Goal: Task Accomplishment & Management: Manage account settings

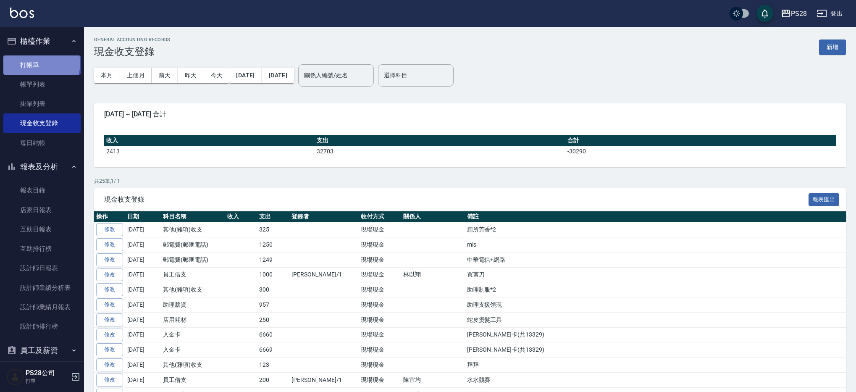
click at [41, 63] on link "打帳單" at bounding box center [41, 64] width 77 height 19
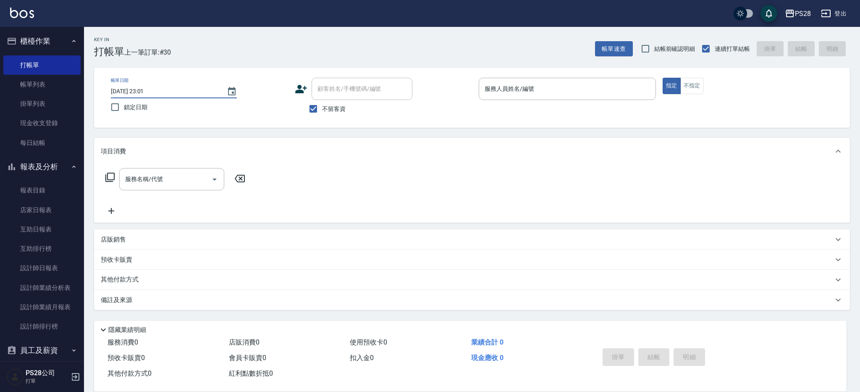
click at [184, 94] on input "[DATE] 23:01" at bounding box center [164, 91] width 107 height 14
drag, startPoint x: 228, startPoint y: 88, endPoint x: 241, endPoint y: 95, distance: 14.1
click at [228, 89] on icon "Choose date, selected date is 2025-09-21" at bounding box center [232, 91] width 8 height 8
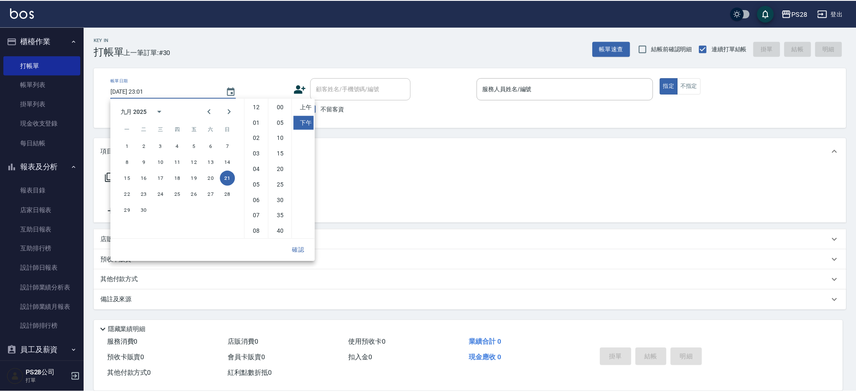
scroll to position [47, 0]
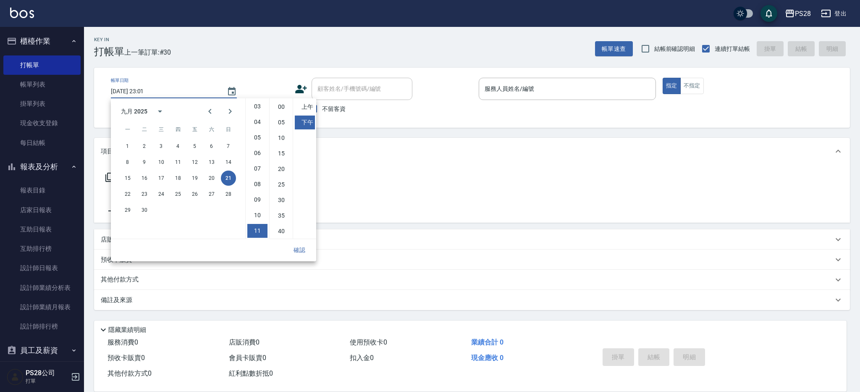
click at [224, 54] on div "Key In 打帳單 上一筆訂單:#30 帳單速查 結帳前確認明細 連續打單結帳 掛單 結帳 明細" at bounding box center [467, 42] width 766 height 31
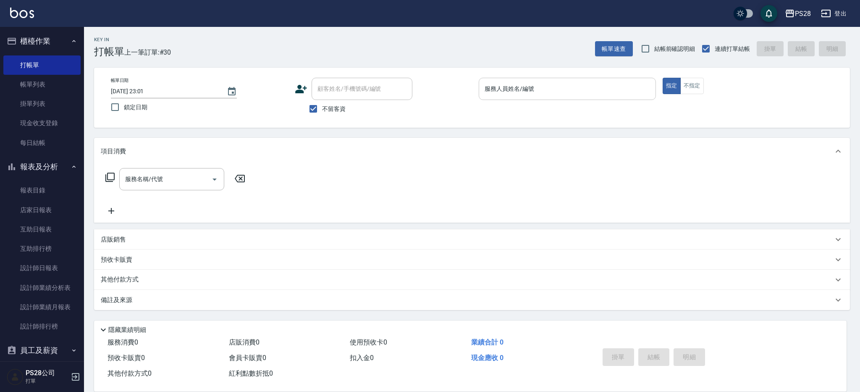
click at [527, 95] on input "服務人員姓名/編號" at bounding box center [567, 88] width 170 height 15
drag, startPoint x: 161, startPoint y: 24, endPoint x: 157, endPoint y: 23, distance: 4.3
click at [161, 24] on div "PS28 登出" at bounding box center [430, 13] width 860 height 27
click at [51, 145] on link "每日結帳" at bounding box center [41, 142] width 77 height 19
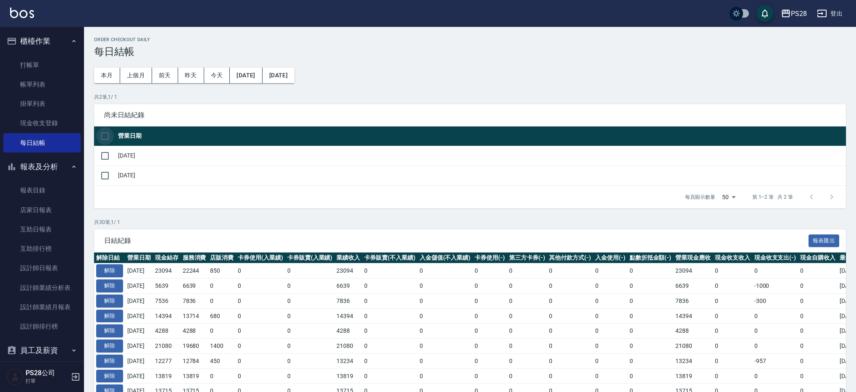
click at [110, 138] on input "checkbox" at bounding box center [105, 136] width 18 height 18
checkbox input "true"
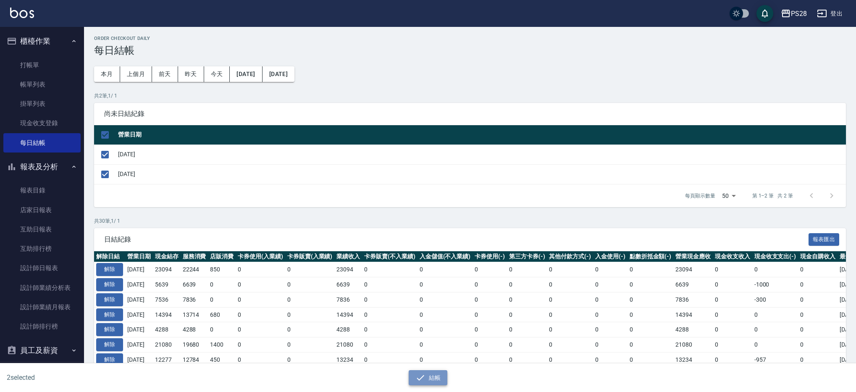
click at [432, 371] on button "結帳" at bounding box center [428, 378] width 39 height 16
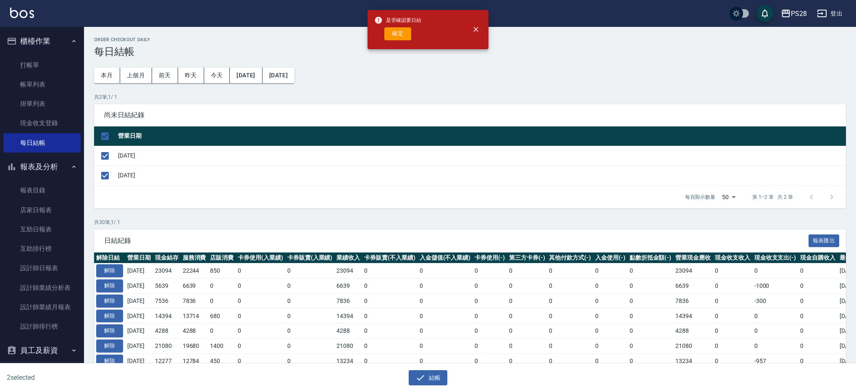
scroll to position [10, 0]
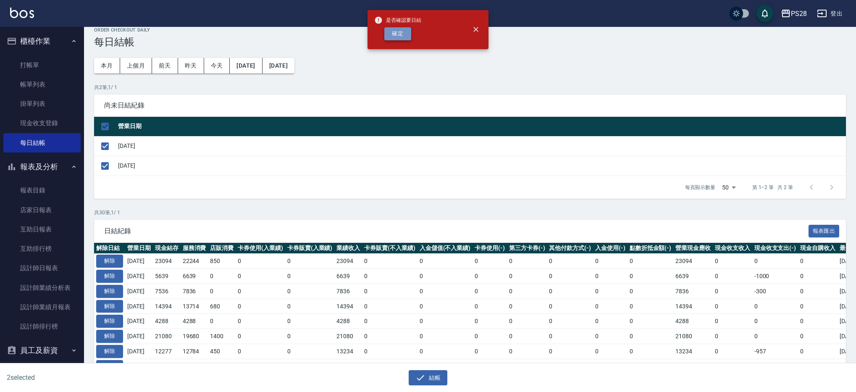
click at [393, 28] on button "確定" at bounding box center [397, 33] width 27 height 13
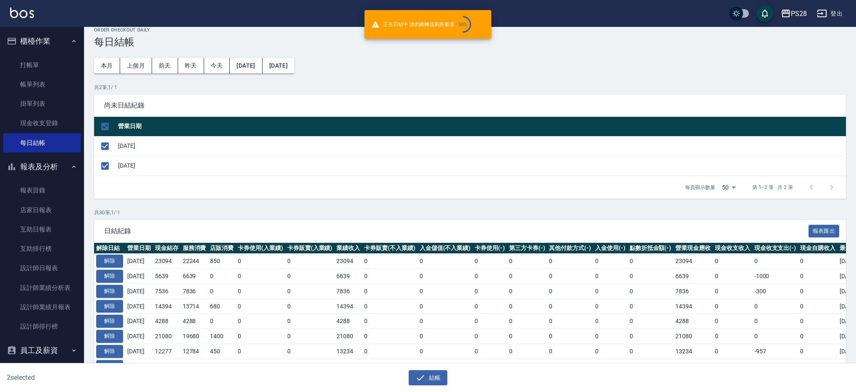
checkbox input "false"
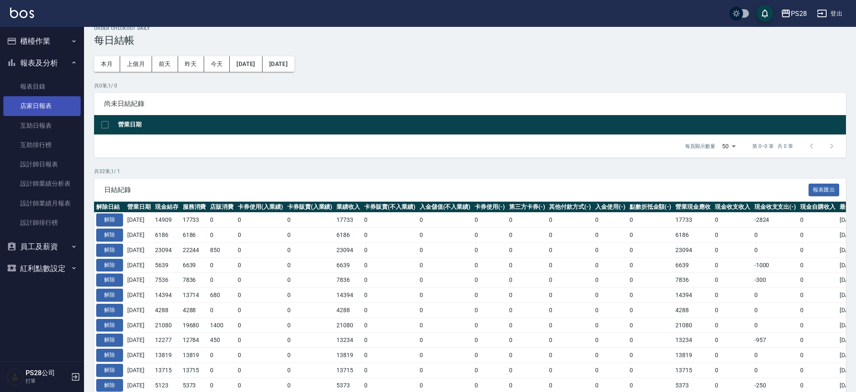
scroll to position [11, 0]
click at [57, 113] on link "店家日報表" at bounding box center [41, 105] width 77 height 19
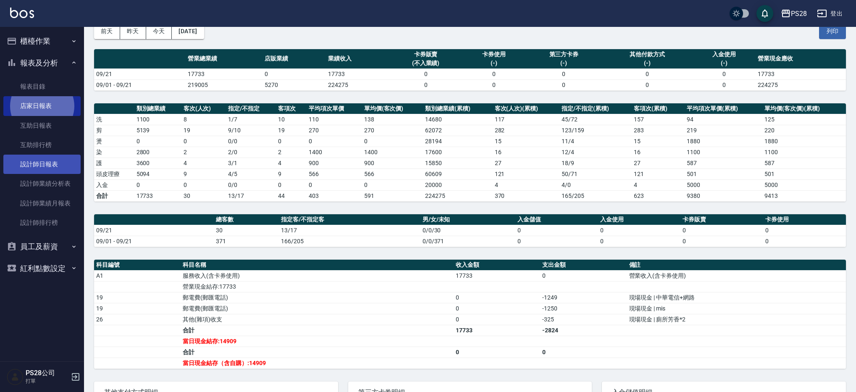
scroll to position [44, 0]
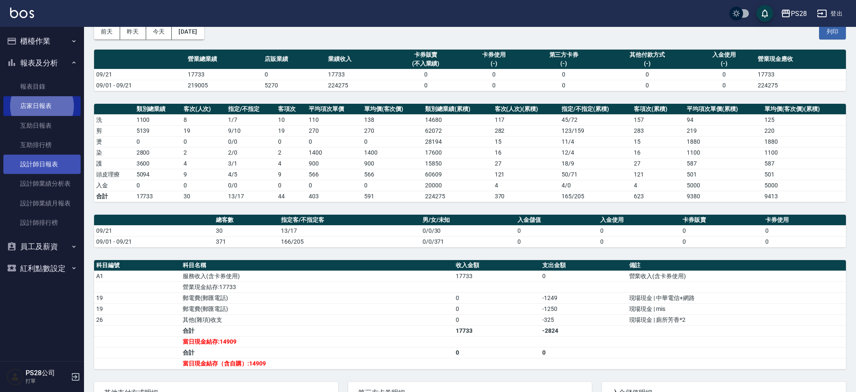
click at [42, 165] on link "設計師日報表" at bounding box center [41, 164] width 77 height 19
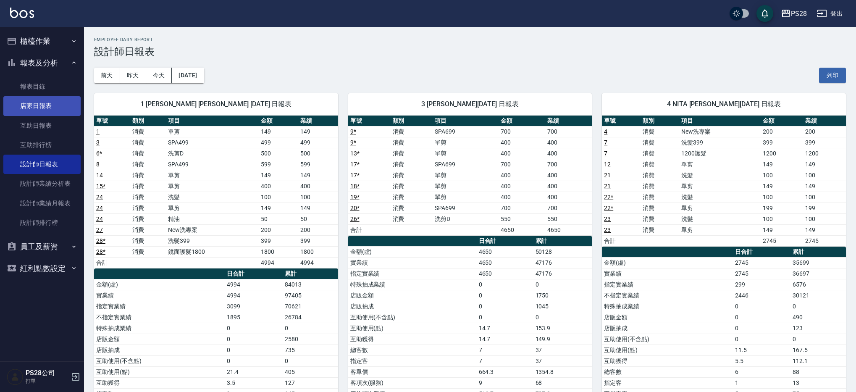
click at [38, 111] on link "店家日報表" at bounding box center [41, 105] width 77 height 19
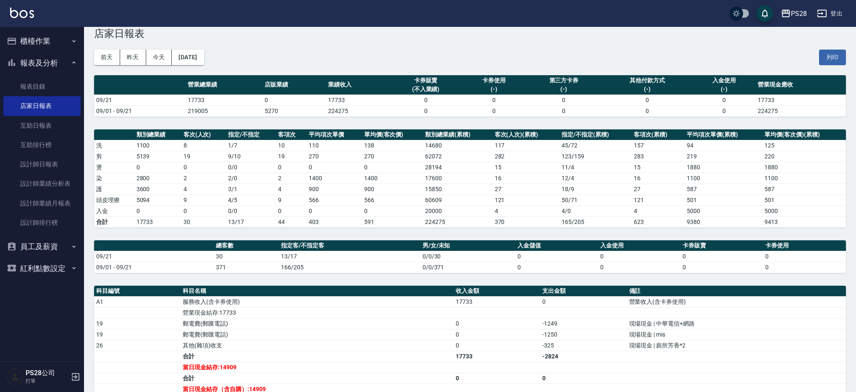
scroll to position [19, 0]
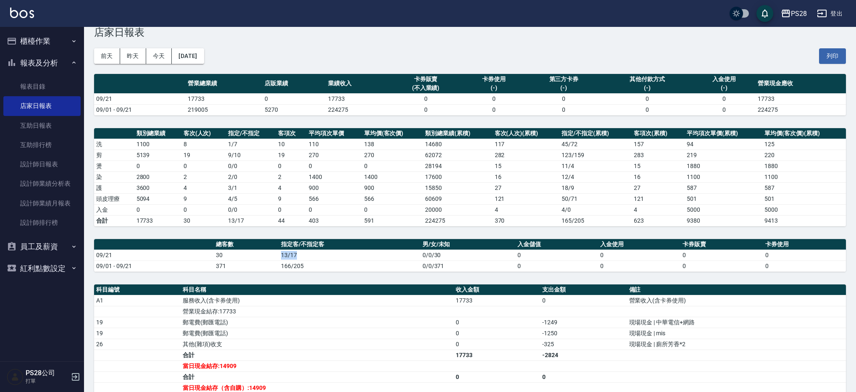
drag, startPoint x: 309, startPoint y: 254, endPoint x: 280, endPoint y: 253, distance: 29.4
click at [280, 253] on td "13/17" at bounding box center [349, 254] width 141 height 11
click at [274, 252] on td "30" at bounding box center [246, 254] width 65 height 11
drag, startPoint x: 271, startPoint y: 253, endPoint x: 333, endPoint y: 252, distance: 61.7
click at [333, 252] on tr "09/21 30 13/17 0/0/30 0 0 0 0" at bounding box center [470, 254] width 752 height 11
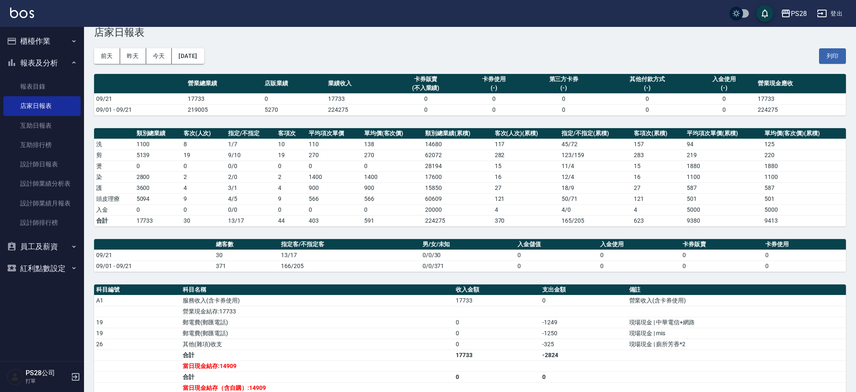
click at [333, 252] on td "13/17" at bounding box center [349, 254] width 141 height 11
drag, startPoint x: 205, startPoint y: 252, endPoint x: 230, endPoint y: 252, distance: 24.4
click at [230, 252] on tr "09/21 30 13/17 0/0/30 0 0 0 0" at bounding box center [470, 254] width 752 height 11
click at [249, 253] on td "30" at bounding box center [246, 254] width 65 height 11
drag, startPoint x: 332, startPoint y: 256, endPoint x: 285, endPoint y: 256, distance: 46.6
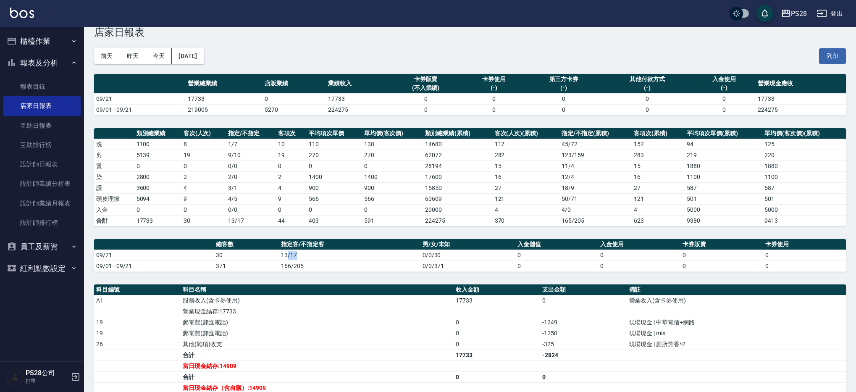
click at [285, 256] on td "13/17" at bounding box center [349, 254] width 141 height 11
click at [277, 256] on td "30" at bounding box center [246, 254] width 65 height 11
drag, startPoint x: 257, startPoint y: 97, endPoint x: 301, endPoint y: 97, distance: 44.9
click at [301, 97] on tr "09/21 17733 0 17733 0 0 0 0 0 17733" at bounding box center [470, 98] width 752 height 11
click at [222, 191] on td "4" at bounding box center [203, 187] width 45 height 11
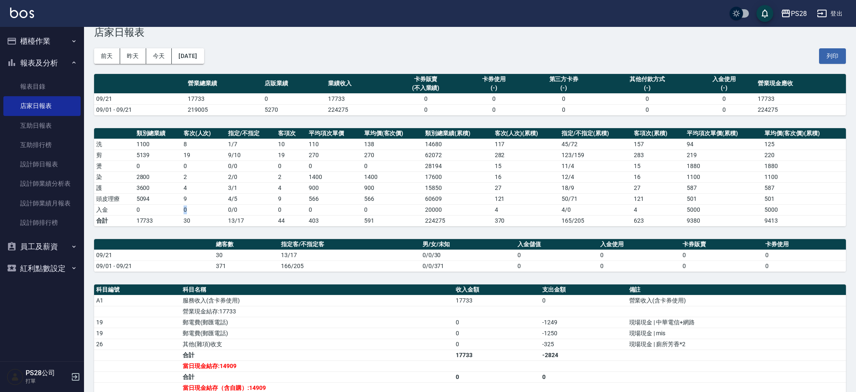
drag, startPoint x: 172, startPoint y: 212, endPoint x: 210, endPoint y: 210, distance: 37.9
click at [210, 210] on tr "入金 0 0 0 / 0 0 0 0 20000 4 4 / 0 4 5000 5000" at bounding box center [470, 209] width 752 height 11
click at [212, 199] on td "9" at bounding box center [203, 198] width 45 height 11
drag, startPoint x: 209, startPoint y: 197, endPoint x: 181, endPoint y: 199, distance: 28.2
click at [181, 199] on tr "頭皮理療 5094 9 4 / 5 9 566 566 60609 121 50 / 71 121 501 501" at bounding box center [470, 198] width 752 height 11
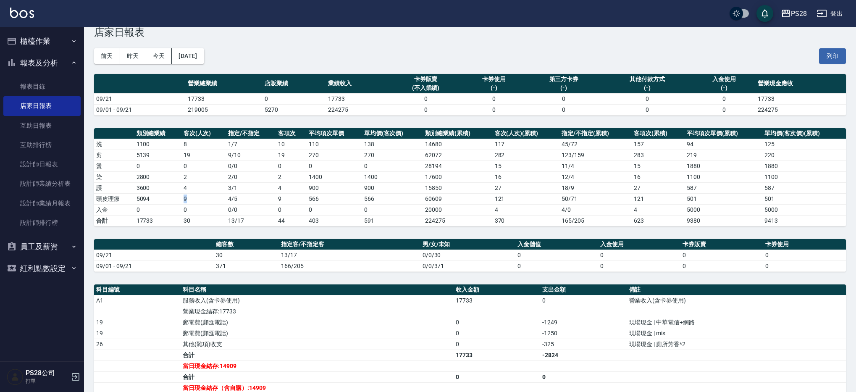
drag, startPoint x: 164, startPoint y: 199, endPoint x: 158, endPoint y: 199, distance: 5.9
click at [164, 199] on td "5094" at bounding box center [157, 198] width 47 height 11
click at [50, 167] on link "設計師日報表" at bounding box center [41, 164] width 77 height 19
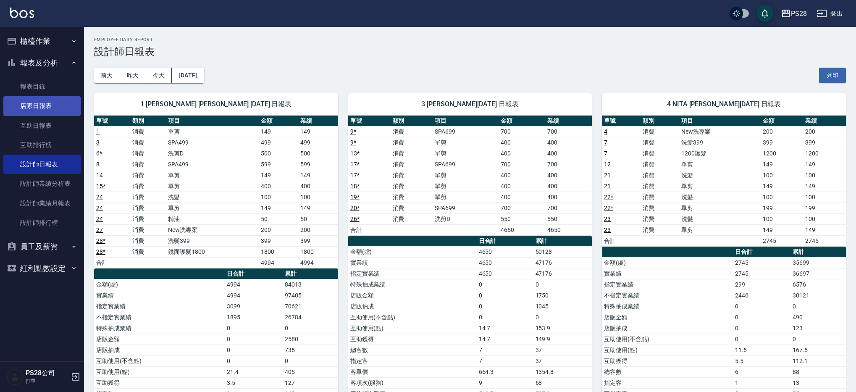
click at [28, 109] on link "店家日報表" at bounding box center [41, 105] width 77 height 19
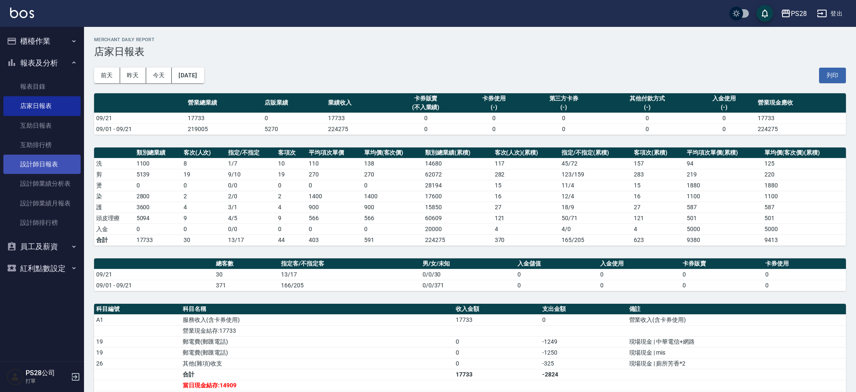
click at [34, 168] on link "設計師日報表" at bounding box center [41, 164] width 77 height 19
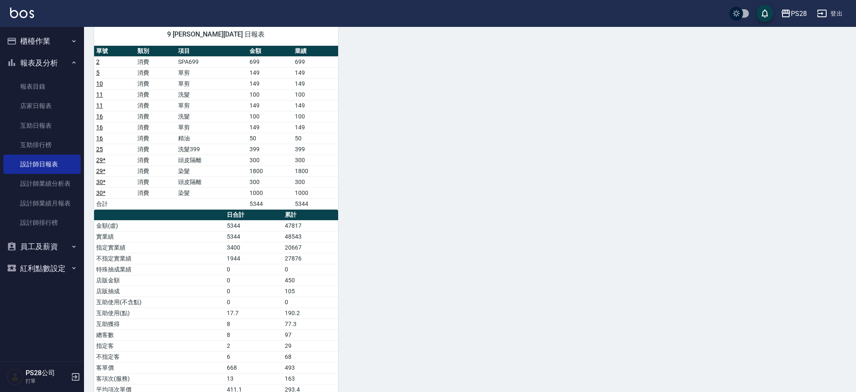
scroll to position [454, 0]
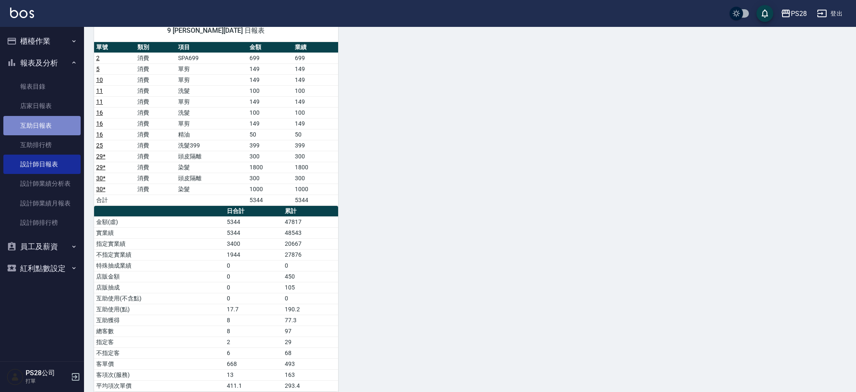
click at [58, 122] on link "互助日報表" at bounding box center [41, 125] width 77 height 19
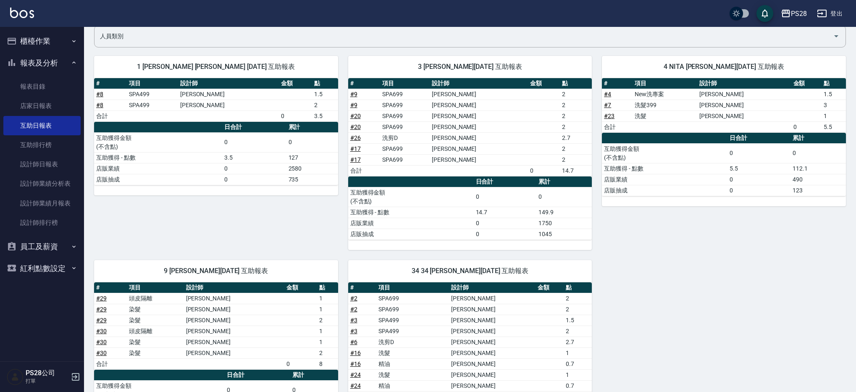
scroll to position [249, 0]
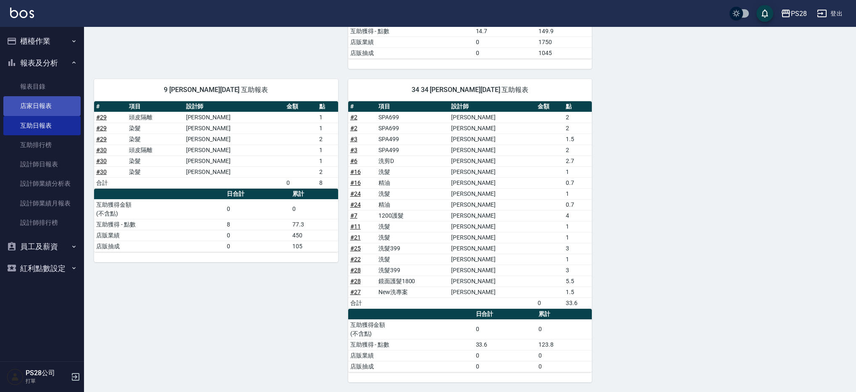
click at [24, 105] on link "店家日報表" at bounding box center [41, 105] width 77 height 19
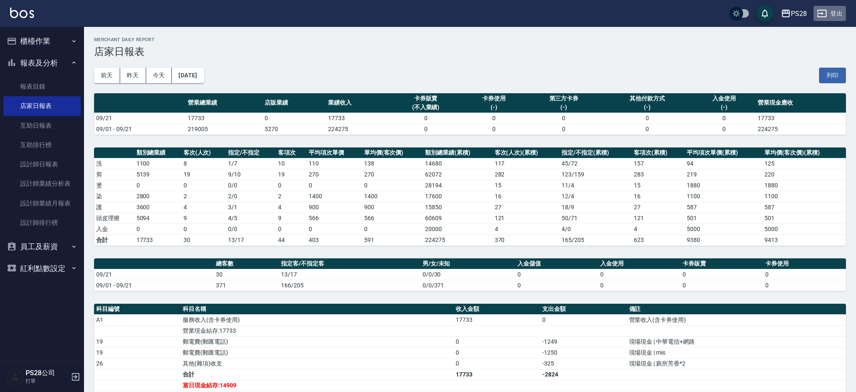
click at [837, 13] on button "登出" at bounding box center [829, 14] width 32 height 16
